Goal: Information Seeking & Learning: Learn about a topic

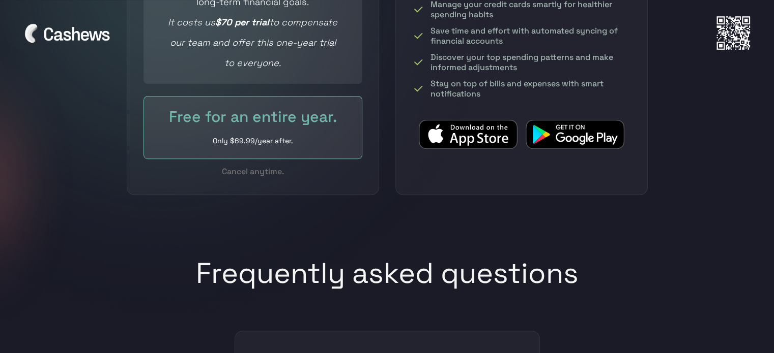
scroll to position [4446, 0]
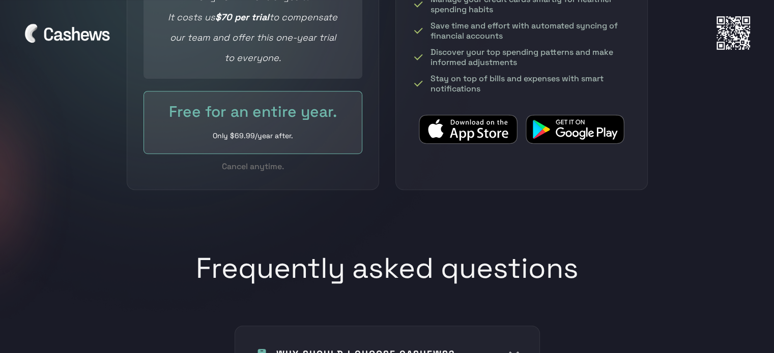
click at [189, 160] on div "Cancel anytime." at bounding box center [252, 166] width 219 height 13
drag, startPoint x: 211, startPoint y: 119, endPoint x: 320, endPoint y: 124, distance: 109.9
click at [320, 128] on div "Only $69.99/year after." at bounding box center [252, 135] width 177 height 15
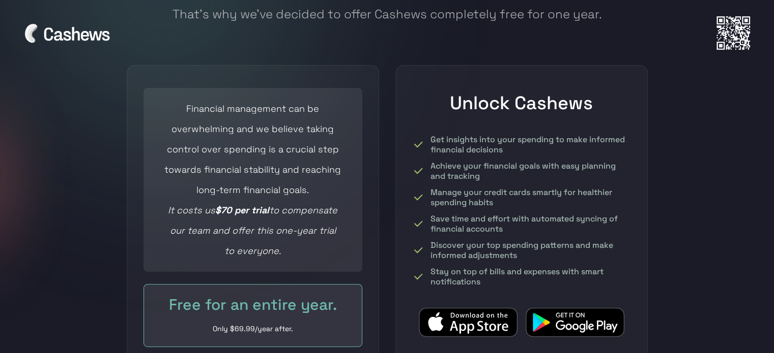
scroll to position [4242, 0]
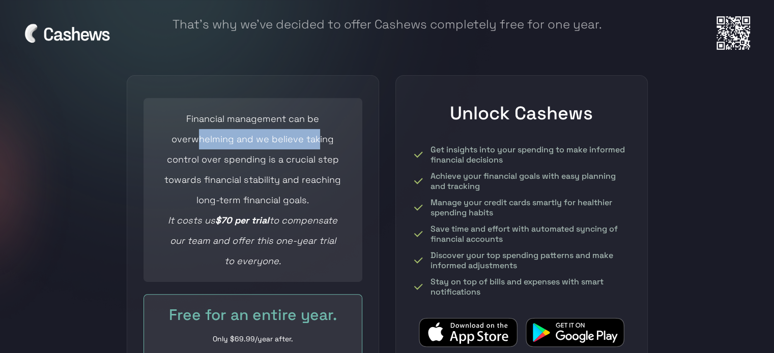
drag, startPoint x: 205, startPoint y: 131, endPoint x: 318, endPoint y: 133, distance: 113.4
click at [318, 133] on div "Financial management can be overwhelming and we believe taking control over spe…" at bounding box center [252, 190] width 177 height 163
click at [319, 134] on div "Financial management can be overwhelming and we believe taking control over spe…" at bounding box center [252, 190] width 177 height 163
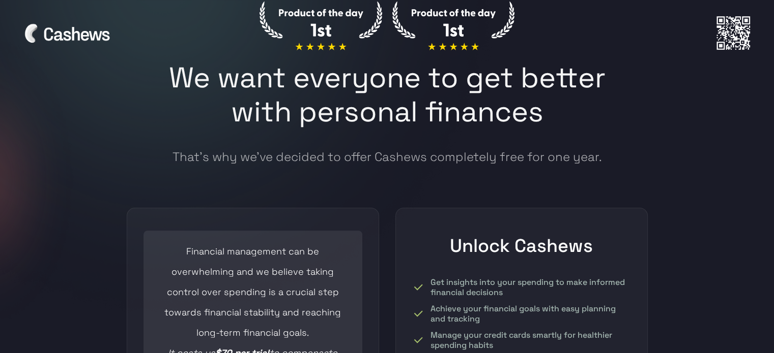
scroll to position [4089, 0]
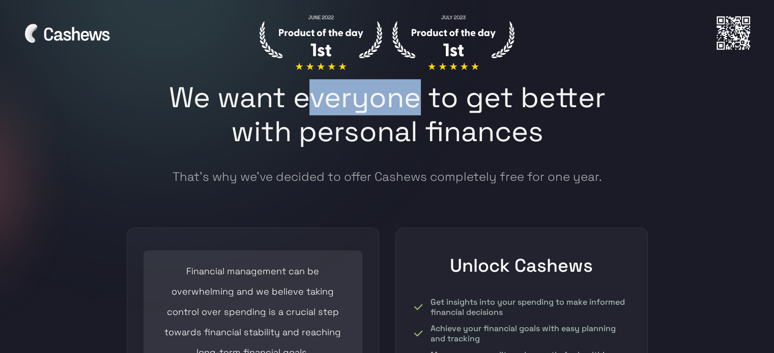
drag, startPoint x: 315, startPoint y: 83, endPoint x: 419, endPoint y: 83, distance: 103.8
click at [418, 83] on h1 "We want everyone to get better with personal finances" at bounding box center [387, 124] width 478 height 88
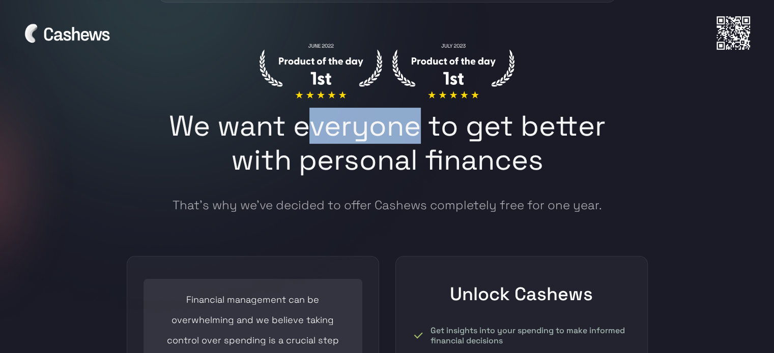
scroll to position [3988, 0]
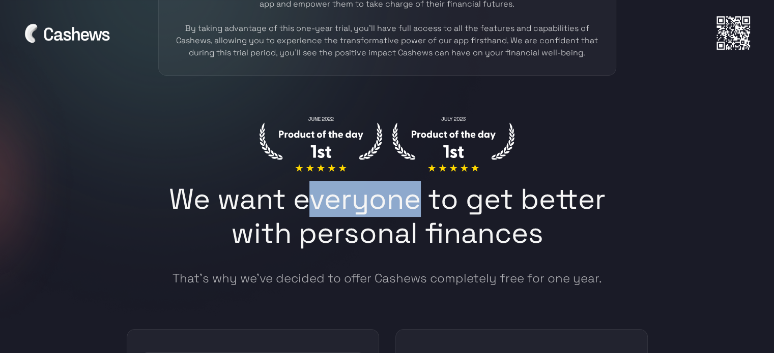
click at [356, 191] on h1 "We want everyone to get better with personal finances" at bounding box center [387, 226] width 478 height 88
drag, startPoint x: 430, startPoint y: 185, endPoint x: 455, endPoint y: 185, distance: 24.9
click at [450, 185] on h1 "We want everyone to get better with personal finances" at bounding box center [387, 226] width 478 height 88
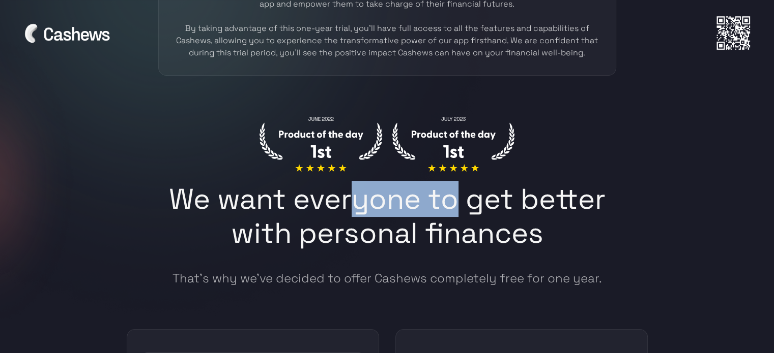
click at [455, 185] on h1 "We want everyone to get better with personal finances" at bounding box center [387, 226] width 478 height 88
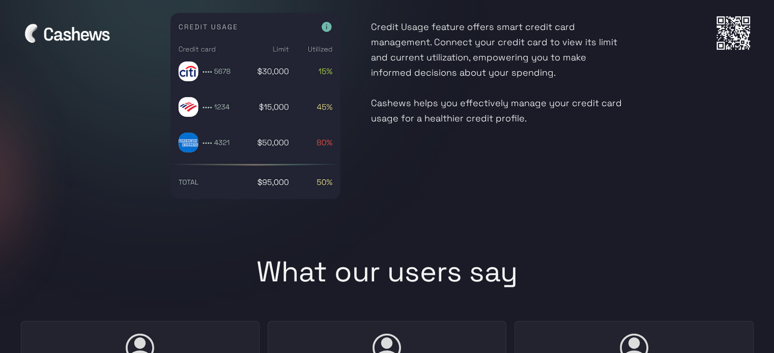
scroll to position [2767, 0]
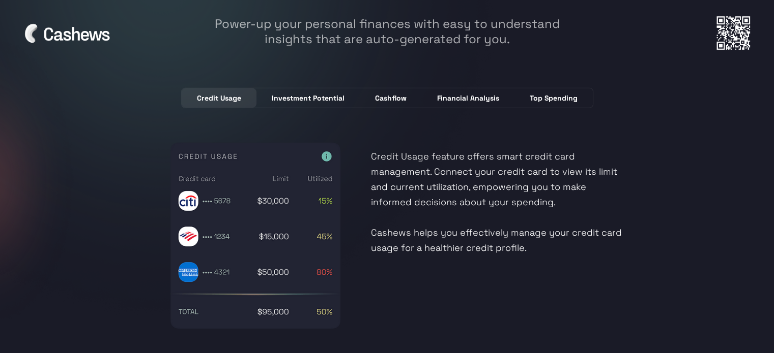
click at [296, 88] on link "Investment Potential" at bounding box center [307, 97] width 103 height 19
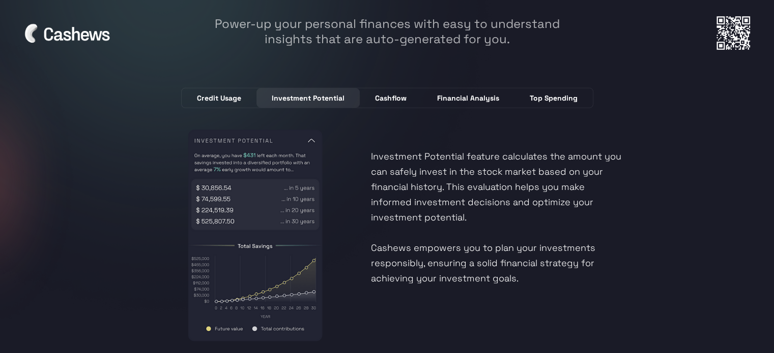
click at [398, 101] on link "Cashflow" at bounding box center [391, 97] width 62 height 19
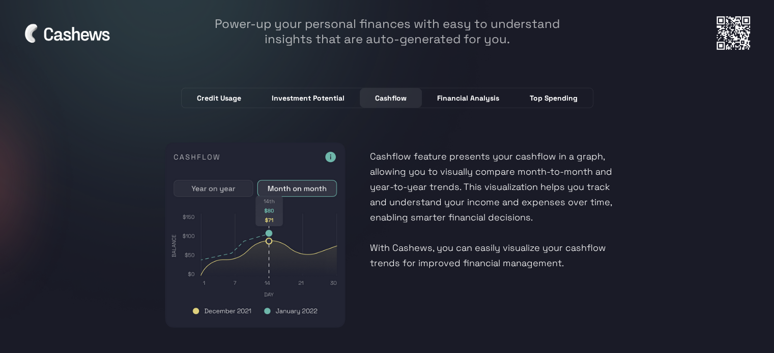
click at [330, 98] on div "Investment Potential" at bounding box center [308, 98] width 73 height 10
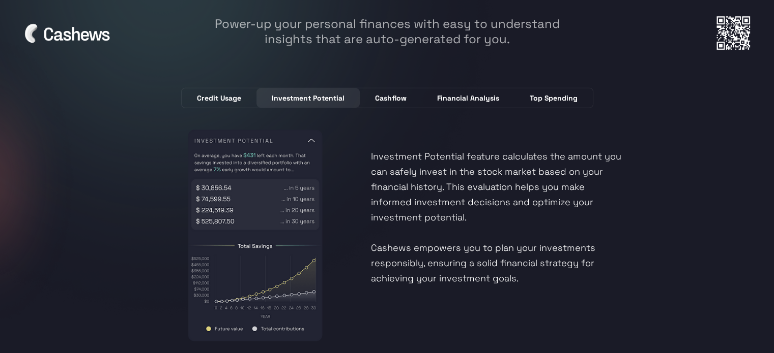
click at [387, 93] on div "Cashflow" at bounding box center [391, 98] width 32 height 10
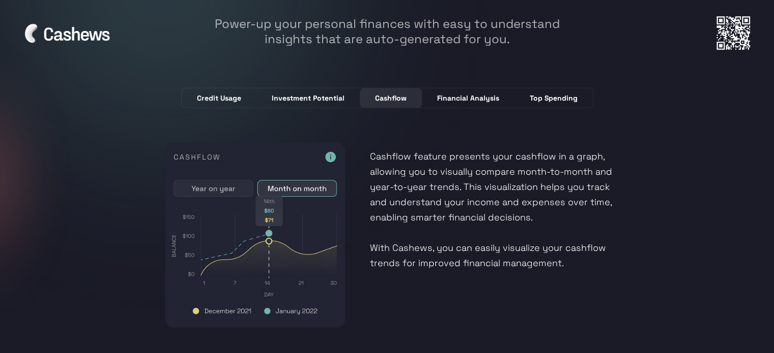
click at [469, 101] on link "Financial Analysis" at bounding box center [468, 97] width 93 height 19
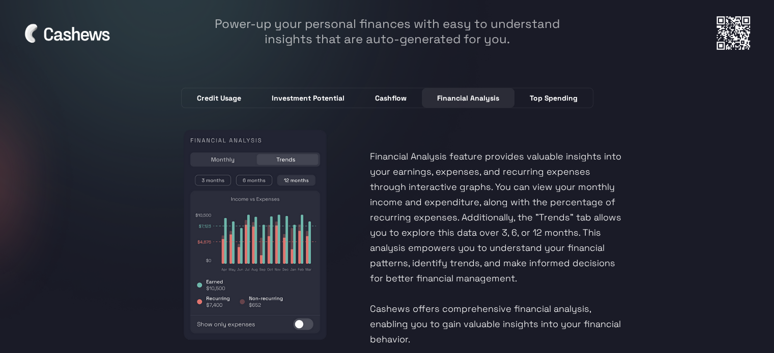
click at [603, 96] on div "Credit Usage Investment Potential Cashflow Financial Analysis Top Spending Cred…" at bounding box center [387, 217] width 478 height 259
click at [571, 95] on div "Top Spending" at bounding box center [553, 98] width 48 height 10
